Goal: Information Seeking & Learning: Learn about a topic

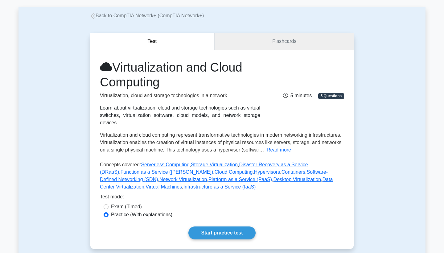
scroll to position [27, 0]
click at [302, 43] on link "Flashcards" at bounding box center [283, 42] width 139 height 18
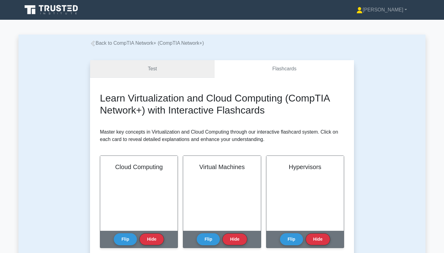
click at [152, 66] on link "Test" at bounding box center [152, 69] width 124 height 18
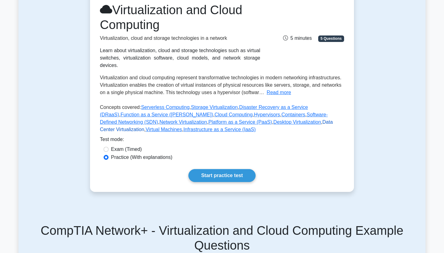
scroll to position [109, 0]
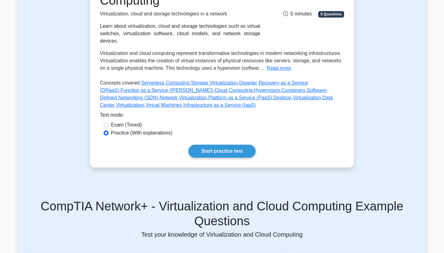
click at [278, 70] on button "Read more" at bounding box center [278, 67] width 24 height 7
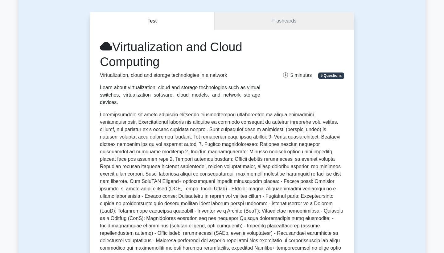
scroll to position [57, 0]
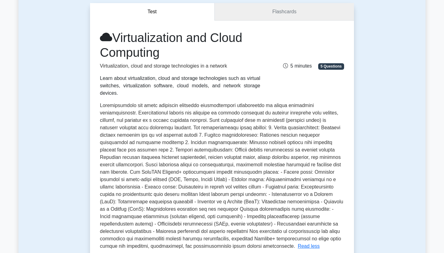
click at [282, 12] on link "Flashcards" at bounding box center [283, 12] width 139 height 18
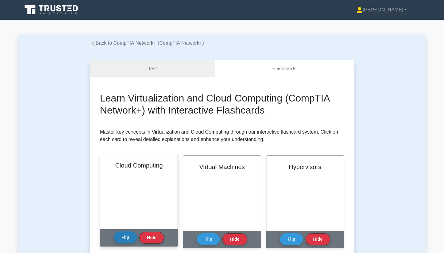
click at [124, 234] on button "Flip" at bounding box center [125, 237] width 23 height 12
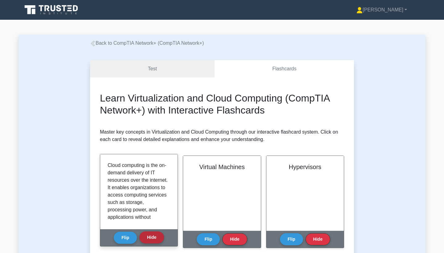
click at [150, 235] on button "Hide" at bounding box center [151, 237] width 25 height 12
